Goal: Task Accomplishment & Management: Use online tool/utility

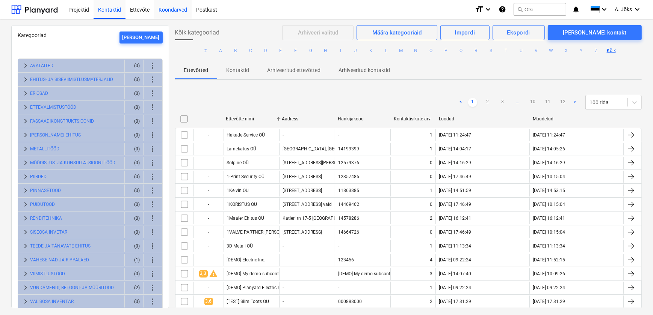
click at [174, 9] on div "Koondarved" at bounding box center [173, 9] width 38 height 19
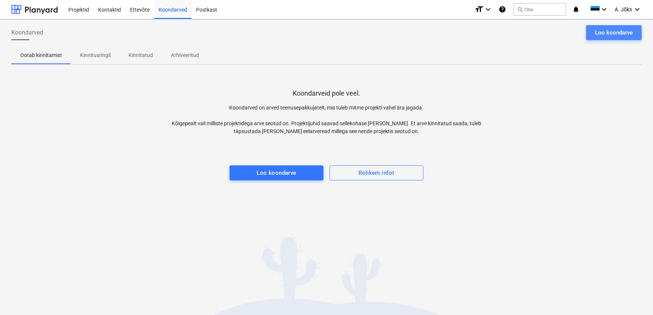
click at [602, 31] on div "Loo koondarve" at bounding box center [614, 33] width 38 height 10
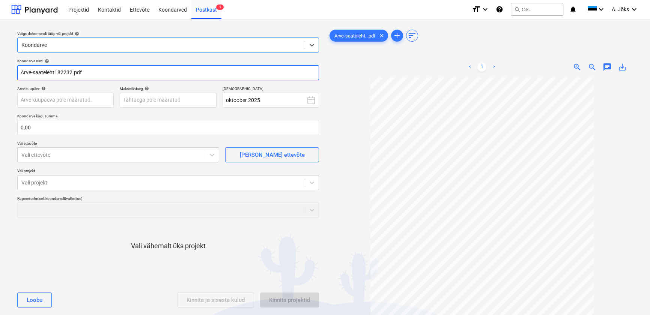
click at [54, 73] on input "Arve-saateleht182232.pdf" at bounding box center [168, 72] width 302 height 15
paste input "CoffeeCup OÜ"
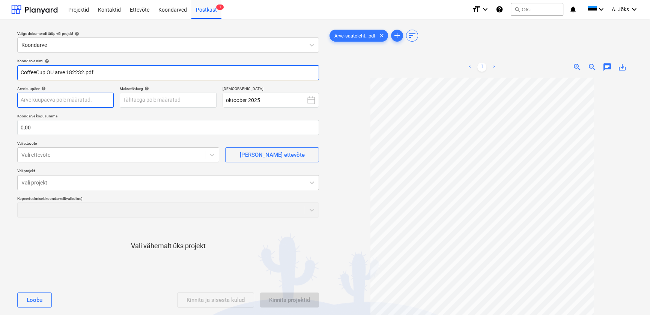
type input "CoffeeCup OU arve 182232.pdf"
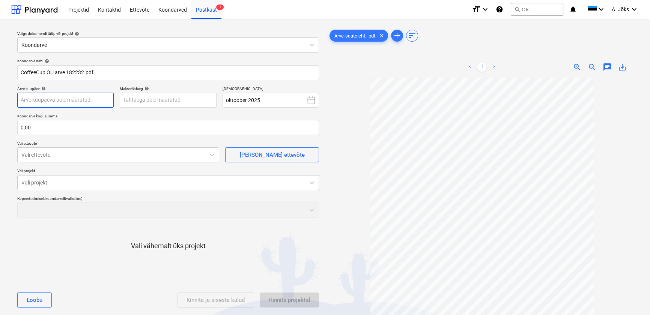
click at [64, 103] on body "Projektid Kontaktid Ettevõte Koondarved Postkast 1 format_size keyboard_arrow_d…" at bounding box center [325, 157] width 650 height 315
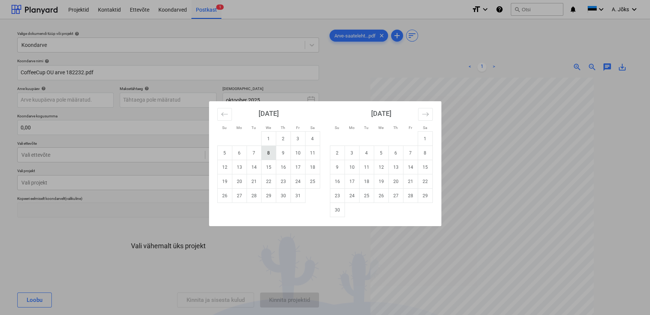
click at [268, 151] on td "8" at bounding box center [268, 153] width 15 height 14
type input "[DATE]"
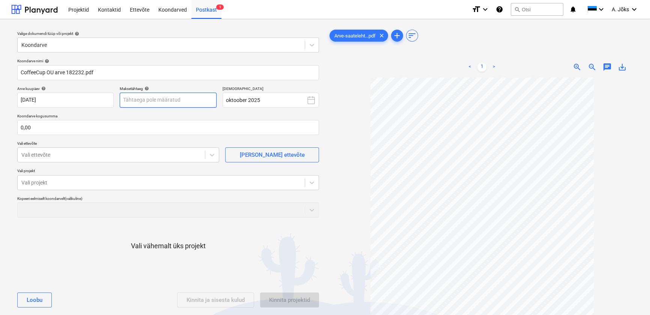
click at [186, 98] on body "Projektid Kontaktid Ettevõte Koondarved Postkast 1 format_size keyboard_arrow_d…" at bounding box center [325, 157] width 650 height 315
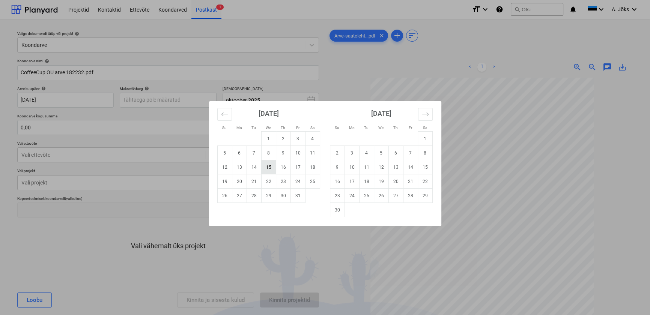
click at [270, 169] on td "15" at bounding box center [268, 167] width 15 height 14
type input "[DATE]"
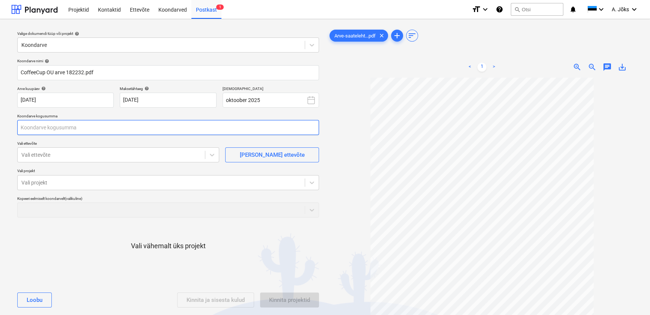
click at [145, 129] on input "text" at bounding box center [168, 127] width 302 height 15
type input "0,00"
click at [122, 125] on input "text" at bounding box center [168, 127] width 302 height 15
type input "104,46"
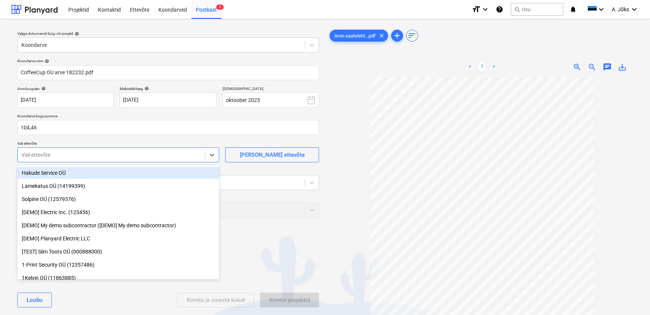
click at [113, 156] on div at bounding box center [111, 155] width 180 height 8
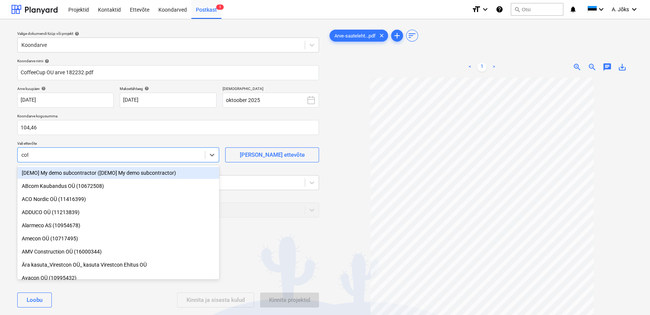
type input "coff"
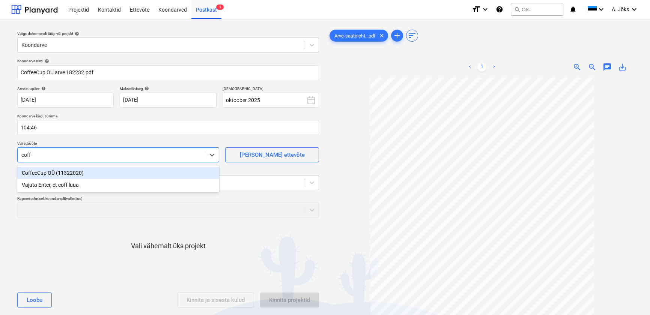
click at [96, 175] on div "CoffeeCup OÜ (11322020)" at bounding box center [118, 173] width 202 height 12
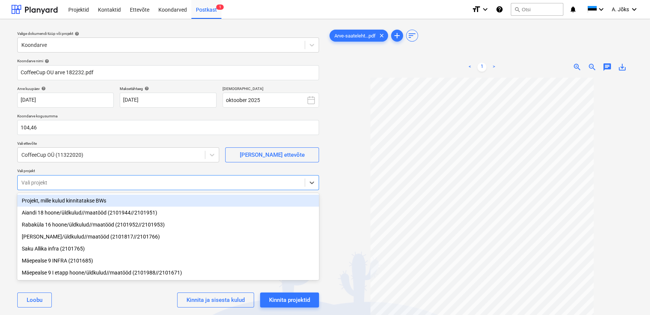
click at [93, 181] on div at bounding box center [161, 183] width 280 height 8
click at [90, 200] on div "Projekt, mille kulud kinnitatakse BWs" at bounding box center [168, 201] width 302 height 12
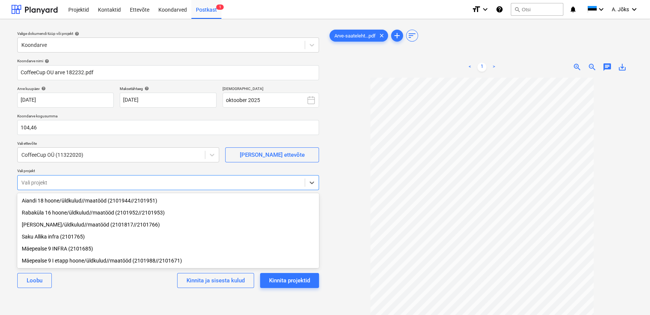
click at [69, 264] on div "Mäepealse 9 I etapp hoone/üldkulud//maatööd (2101988//2101671)" at bounding box center [168, 261] width 302 height 12
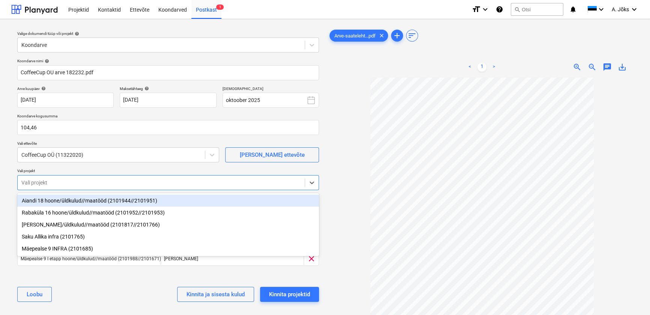
click at [87, 285] on div "[PERSON_NAME] ja sisesta kulud Kinnita projektid" at bounding box center [168, 294] width 302 height 27
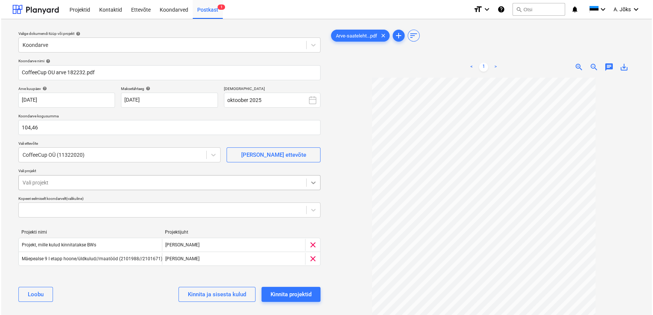
scroll to position [34, 0]
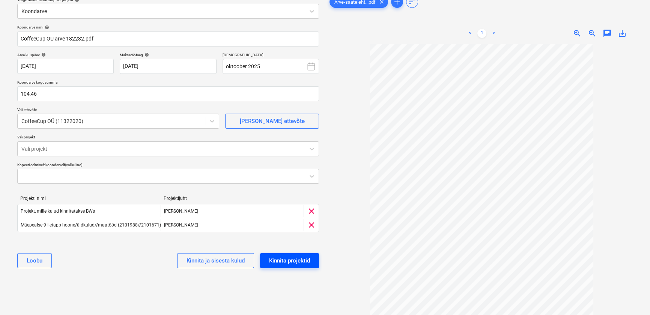
click at [306, 259] on div "Kinnita projektid" at bounding box center [289, 261] width 41 height 10
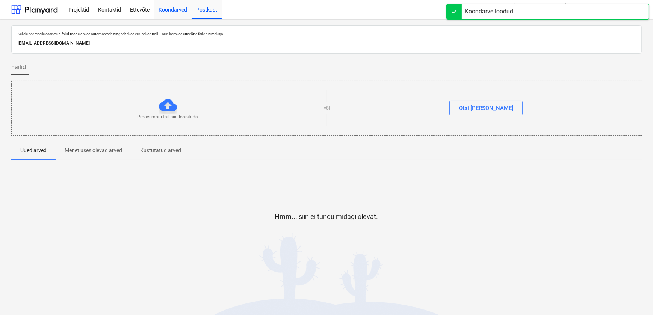
click at [169, 6] on div "Koondarved" at bounding box center [173, 9] width 38 height 19
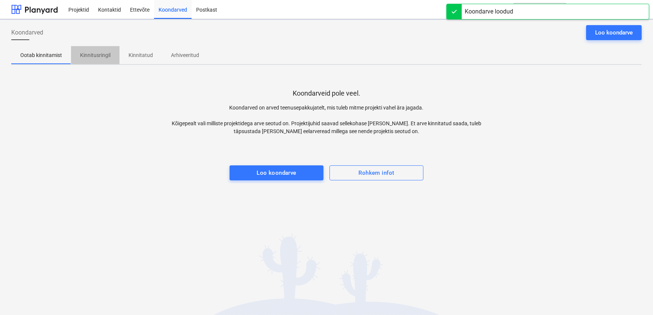
click at [101, 51] on p "Kinnitusringil" at bounding box center [95, 55] width 30 height 8
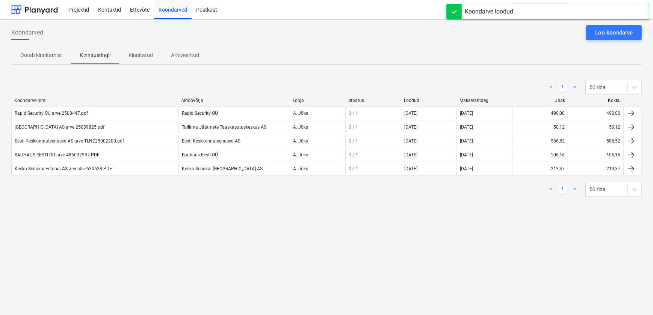
click at [205, 218] on div "Koondarved Loo koondarve Ootab kinnitamist Kinnitusringil Kinnitatud Arhiveerit…" at bounding box center [326, 167] width 653 height 296
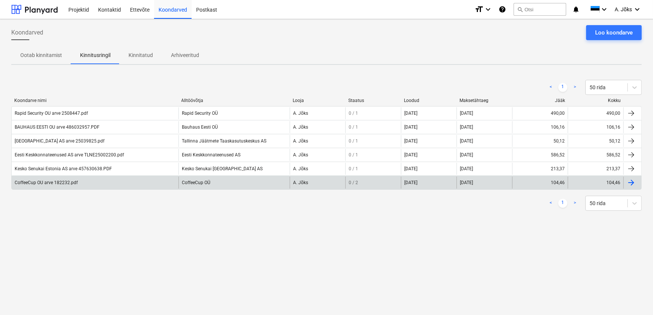
click at [65, 181] on div "CoffeeCup OU arve 182232.pdf" at bounding box center [46, 182] width 63 height 5
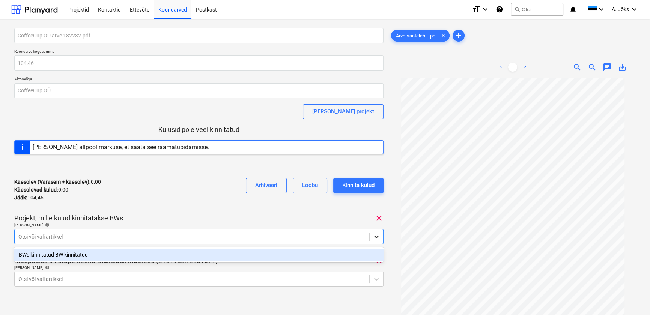
click at [377, 239] on icon at bounding box center [377, 237] width 8 height 8
click at [159, 254] on div "BWs kinnitatud BW kinnitatud" at bounding box center [199, 255] width 370 height 12
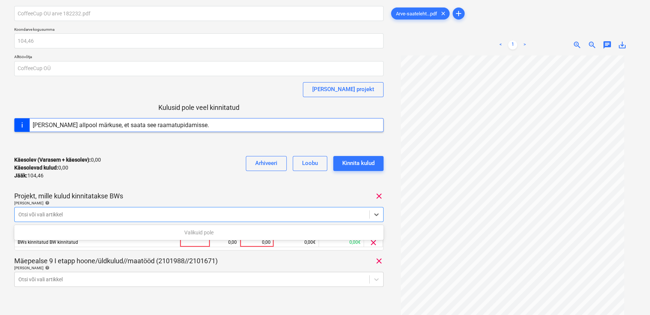
scroll to position [34, 0]
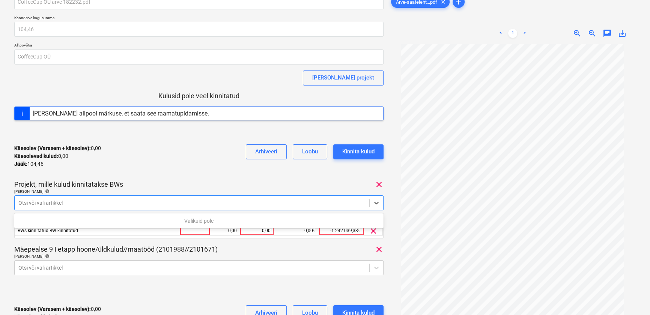
click at [254, 247] on div "Mäepealse 9 I etapp hoone/üldkulud//maatööd (2101988//2101671) clear" at bounding box center [199, 249] width 370 height 9
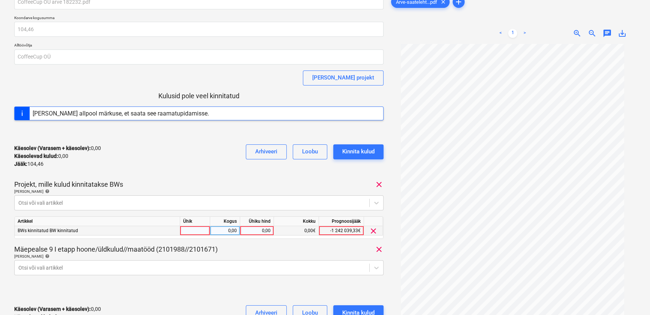
click at [261, 232] on div "0,00" at bounding box center [256, 230] width 27 height 9
type input "95,46"
click at [231, 167] on div "Käesolev (Varasem + käesolev) : 95,46 Käesolevad kulud : 95,46 Jääk : 9,00 Arhi…" at bounding box center [199, 157] width 370 height 36
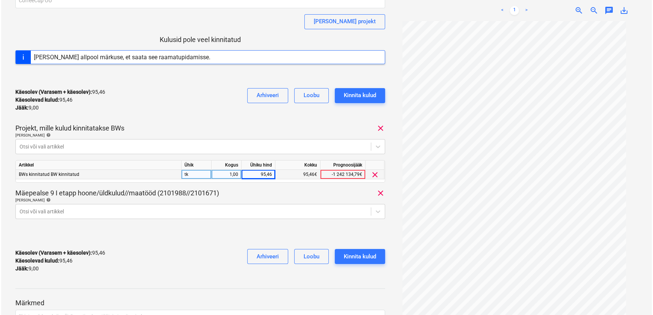
scroll to position [102, 0]
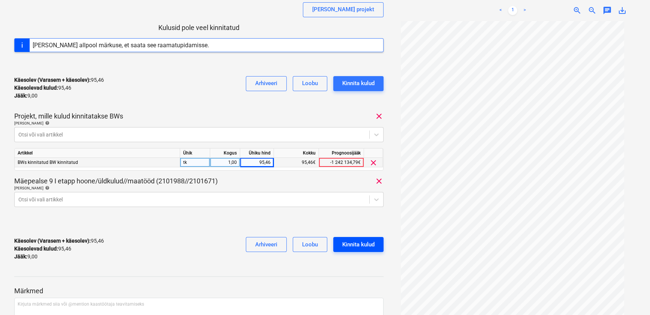
click at [364, 246] on div "Kinnita kulud" at bounding box center [358, 245] width 32 height 10
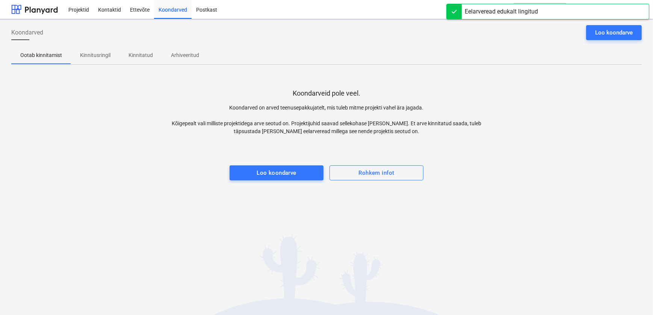
click at [100, 56] on p "Kinnitusringil" at bounding box center [95, 55] width 30 height 8
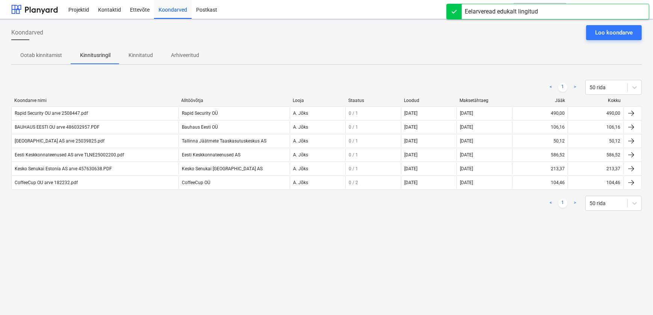
click at [109, 229] on div "Koondarved Loo koondarve Ootab kinnitamist Kinnitusringil Kinnitatud Arhiveerit…" at bounding box center [326, 167] width 653 height 296
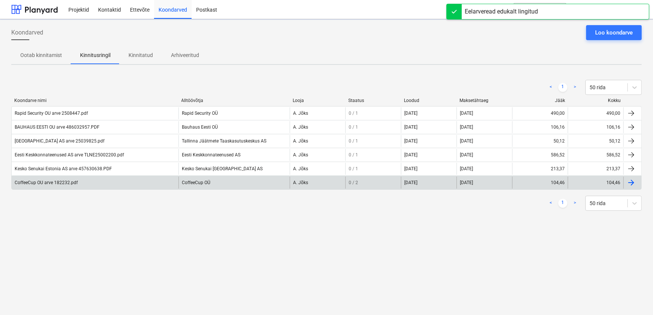
click at [68, 182] on div "CoffeeCup OU arve 182232.pdf" at bounding box center [46, 182] width 63 height 5
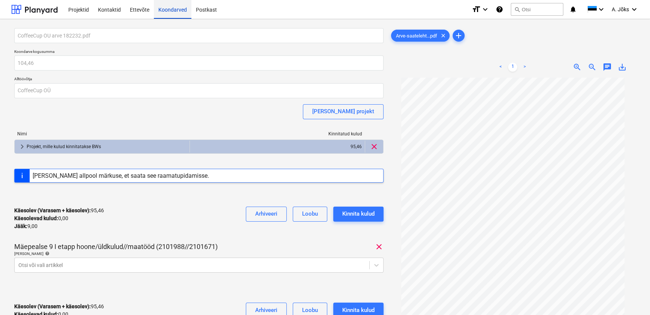
click at [165, 9] on div "Koondarved" at bounding box center [173, 9] width 38 height 19
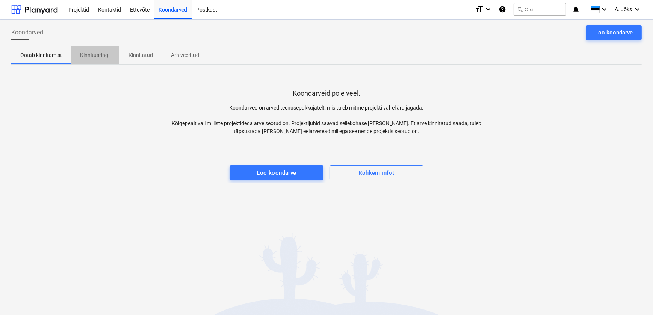
click at [93, 54] on p "Kinnitusringil" at bounding box center [95, 55] width 30 height 8
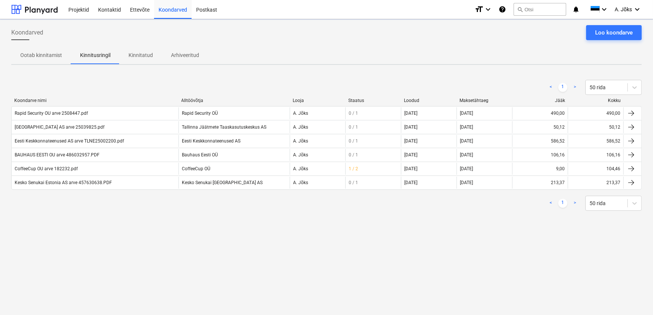
click at [147, 231] on div "Koondarved Loo koondarve Ootab kinnitamist Kinnitusringil Kinnitatud Arhiveerit…" at bounding box center [326, 167] width 653 height 296
drag, startPoint x: 357, startPoint y: 49, endPoint x: 352, endPoint y: 71, distance: 22.3
click at [357, 50] on div "Ootab kinnitamist Kinnitusringil Kinnitatud Arhiveeritud" at bounding box center [326, 55] width 630 height 18
click at [306, 213] on div "< 1 > 50 rida" at bounding box center [326, 203] width 630 height 21
drag, startPoint x: 243, startPoint y: 251, endPoint x: 189, endPoint y: 301, distance: 73.6
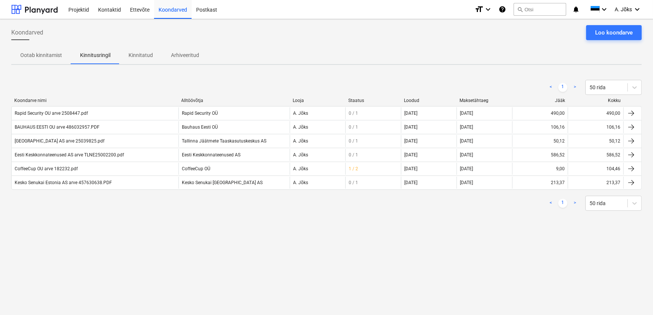
click at [241, 252] on div "Koondarved Loo koondarve Ootab kinnitamist Kinnitusringil Kinnitatud Arhiveerit…" at bounding box center [326, 167] width 653 height 296
click at [492, 222] on div "Koondarved Loo koondarve Ootab kinnitamist Kinnitusringil Kinnitatud Arhiveerit…" at bounding box center [326, 167] width 653 height 296
click at [142, 53] on p "Kinnitatud" at bounding box center [140, 55] width 24 height 8
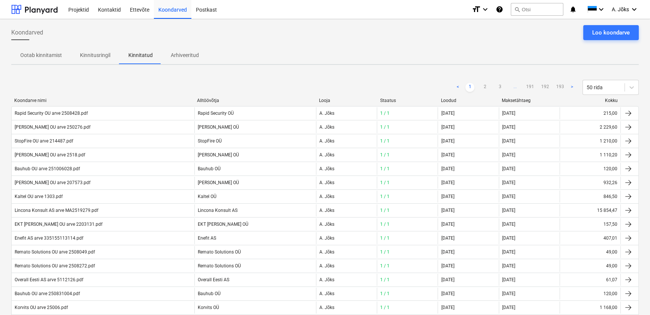
click at [90, 54] on p "Kinnitusringil" at bounding box center [95, 55] width 30 height 8
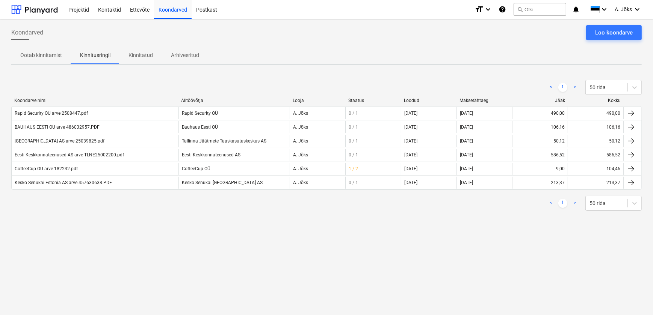
click at [276, 50] on div "Ootab kinnitamist Kinnitusringil Kinnitatud Arhiveeritud" at bounding box center [326, 55] width 630 height 18
click at [598, 31] on div "Loo koondarve" at bounding box center [614, 33] width 38 height 10
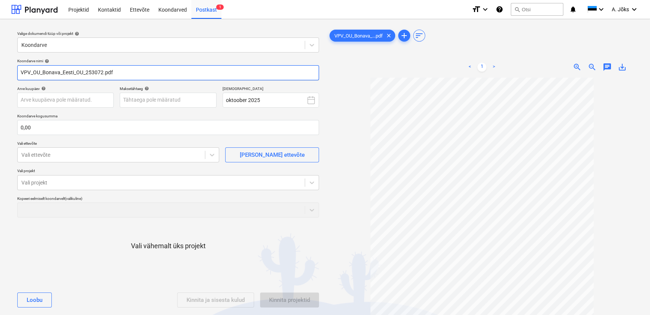
drag, startPoint x: 84, startPoint y: 74, endPoint x: -2, endPoint y: 65, distance: 86.4
click at [0, 65] on html "Projektid Kontaktid Ettevõte Koondarved Postkast 1 format_size keyboard_arrow_d…" at bounding box center [325, 157] width 650 height 315
type input "VPV OU arve 253072.pdf"
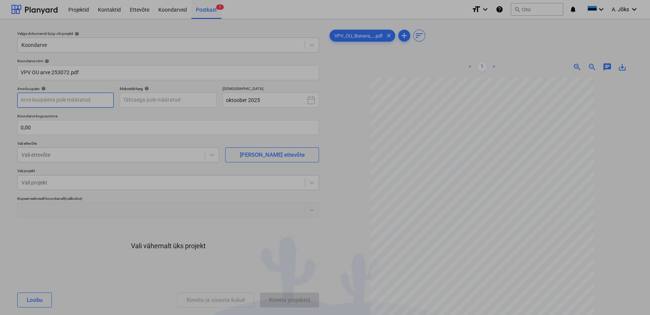
click at [74, 102] on body "Projektid Kontaktid Ettevõte Koondarved Postkast 1 format_size keyboard_arrow_d…" at bounding box center [325, 157] width 650 height 315
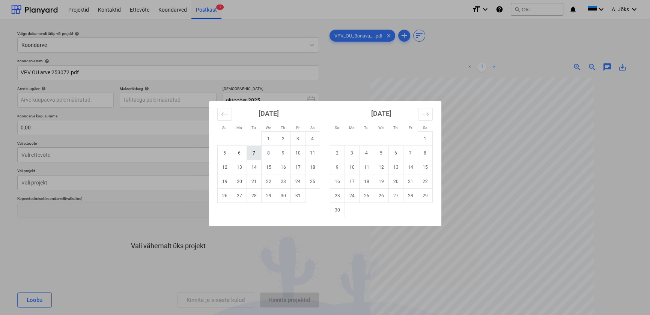
click at [249, 152] on td "7" at bounding box center [254, 153] width 15 height 14
type input "[DATE]"
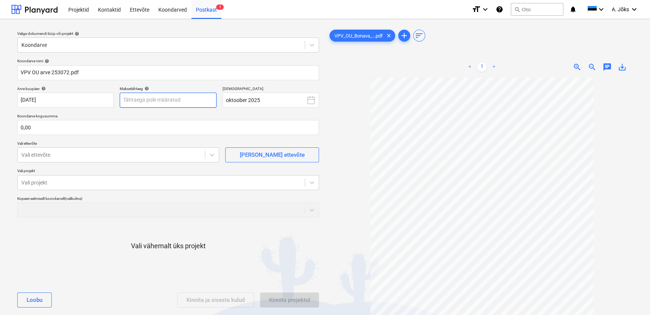
click at [146, 100] on body "Projektid Kontaktid Ettevõte Koondarved Postkast 1 format_size keyboard_arrow_d…" at bounding box center [325, 157] width 650 height 315
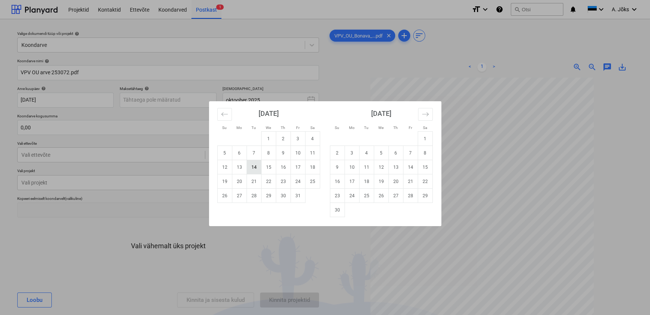
click at [255, 169] on td "14" at bounding box center [254, 167] width 15 height 14
type input "[DATE]"
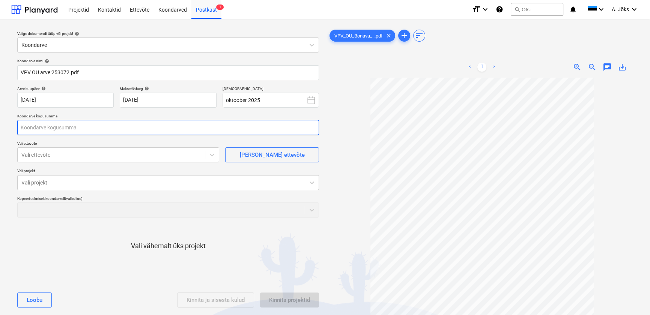
click at [103, 131] on input "text" at bounding box center [168, 127] width 302 height 15
type input "48,00"
click at [89, 156] on div at bounding box center [111, 155] width 180 height 8
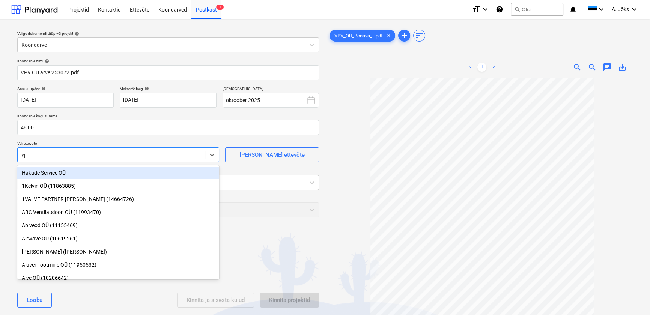
type input "vpv"
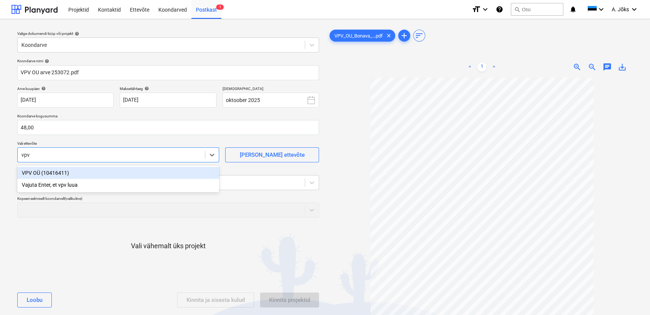
click at [76, 173] on div "VPV OÜ (10416411)" at bounding box center [118, 173] width 202 height 12
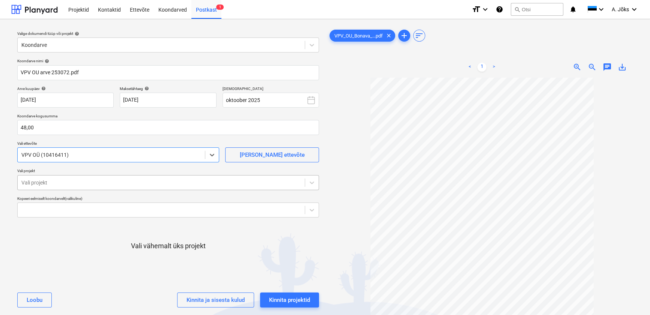
click at [77, 184] on div at bounding box center [161, 183] width 280 height 8
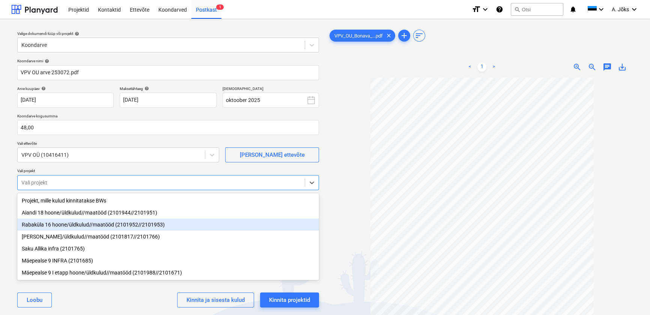
click at [81, 220] on div "Rabaküla 16 hoone/üldkulud//maatööd (2101952//2101953)" at bounding box center [168, 225] width 302 height 12
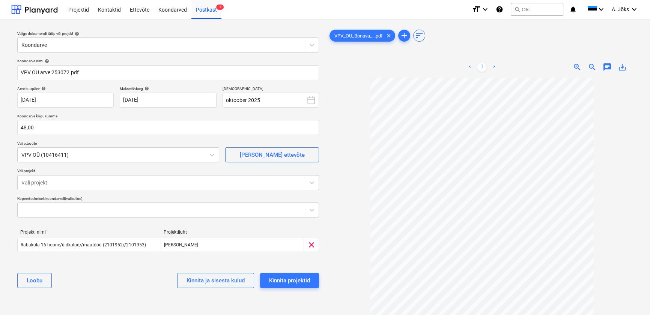
click at [107, 293] on div "[PERSON_NAME] ja sisesta kulud Kinnita projektid" at bounding box center [168, 280] width 302 height 27
click at [341, 231] on div at bounding box center [482, 225] width 308 height 294
click at [281, 282] on div "Kinnita projektid" at bounding box center [289, 281] width 41 height 10
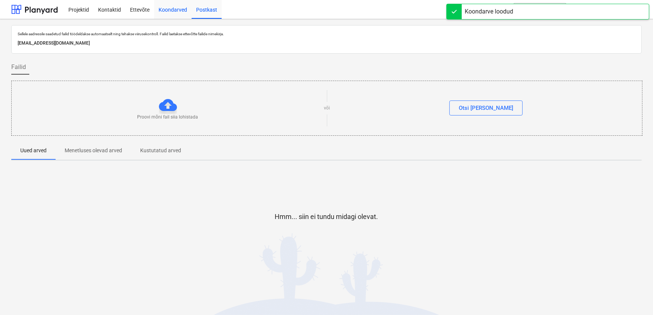
click at [178, 8] on div "Koondarved" at bounding box center [173, 9] width 38 height 19
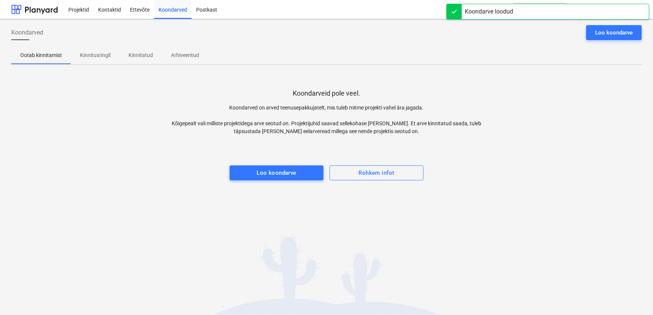
click at [92, 55] on p "Kinnitusringil" at bounding box center [95, 55] width 30 height 8
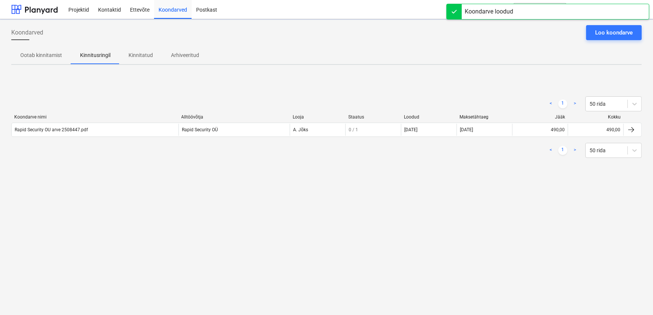
click at [161, 210] on div "Koondarved Loo koondarve Ootab kinnitamist Kinnitusringil Kinnitatud Arhiveerit…" at bounding box center [326, 167] width 653 height 296
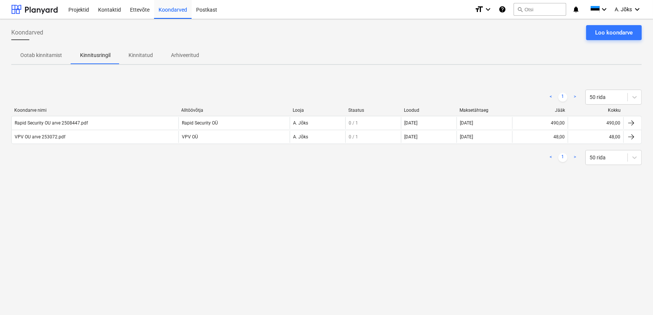
click at [478, 209] on div "Koondarved Loo koondarve Ootab kinnitamist Kinnitusringil Kinnitatud Arhiveerit…" at bounding box center [326, 167] width 653 height 296
